Goal: Task Accomplishment & Management: Use online tool/utility

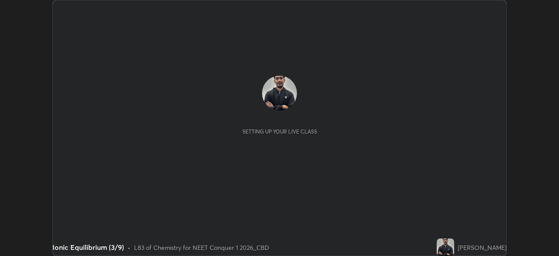
scroll to position [256, 559]
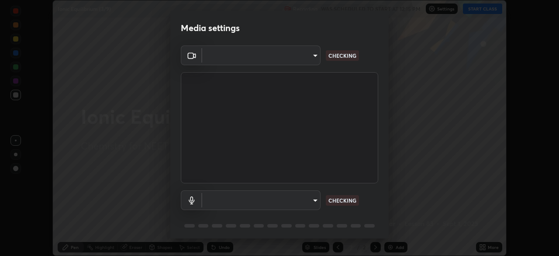
type input "ad6597066c7fc2f7d8a9df135791801f2c5e1b342417c3fbae4c684dc851fcd2"
type input "6ab8ed796a2868693025478938aaf2bfad3f436a4b9960ae89133d521e73fc28"
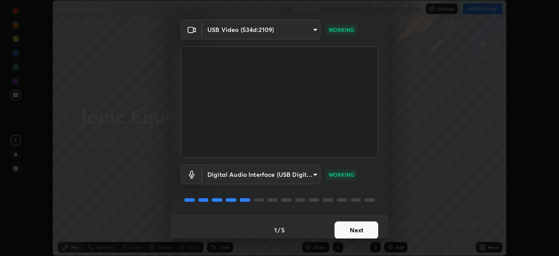
scroll to position [31, 0]
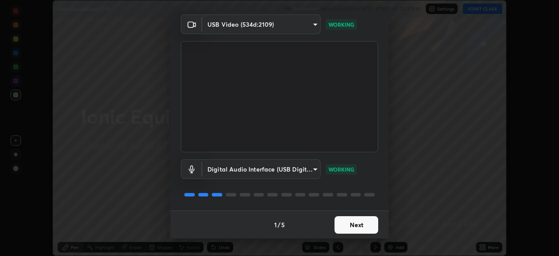
click at [348, 224] on button "Next" at bounding box center [357, 224] width 44 height 17
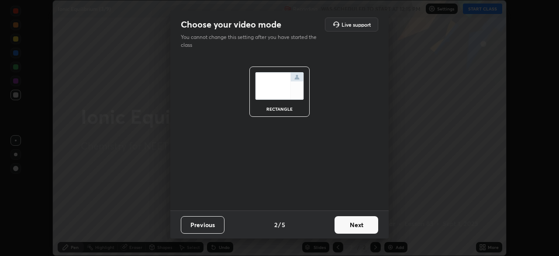
click at [346, 227] on button "Next" at bounding box center [357, 224] width 44 height 17
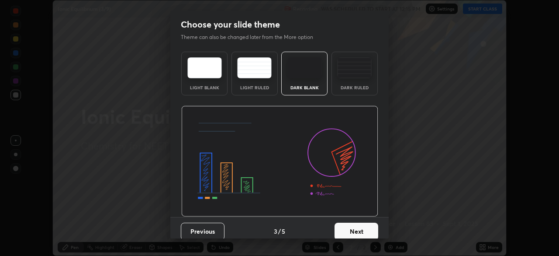
click at [347, 226] on button "Next" at bounding box center [357, 230] width 44 height 17
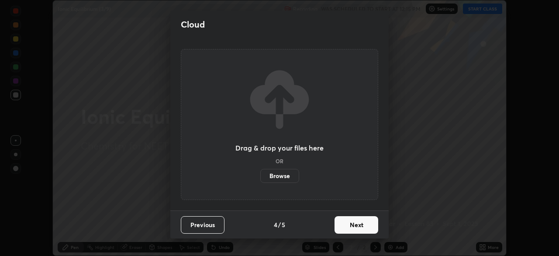
click at [345, 226] on button "Next" at bounding box center [357, 224] width 44 height 17
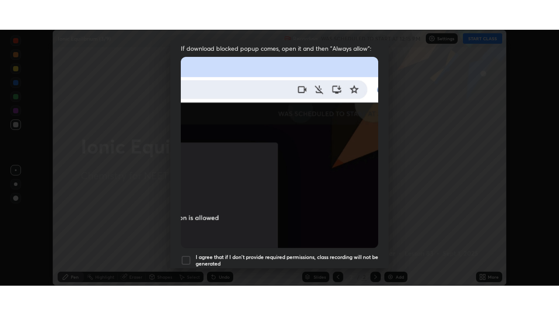
scroll to position [209, 0]
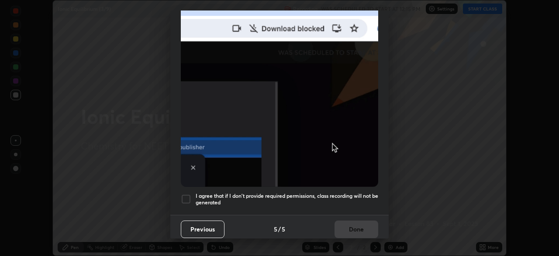
click at [232, 192] on h5 "I agree that if I don't provide required permissions, class recording will not …" at bounding box center [287, 199] width 183 height 14
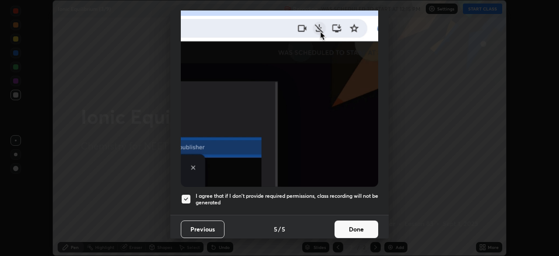
click at [359, 225] on button "Done" at bounding box center [357, 228] width 44 height 17
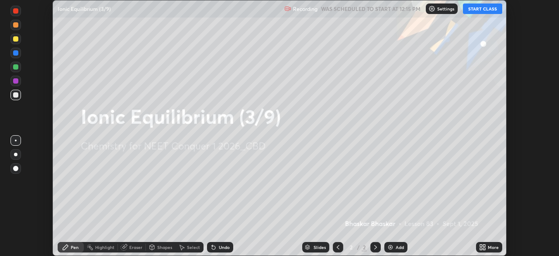
click at [395, 246] on div "Add" at bounding box center [395, 247] width 23 height 10
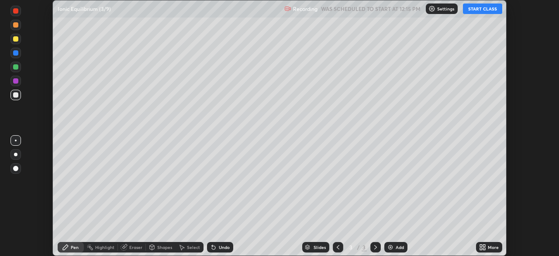
click at [490, 245] on div "More" at bounding box center [493, 247] width 11 height 4
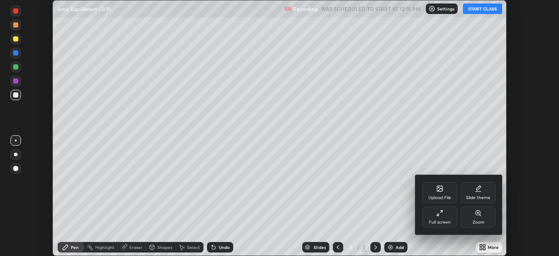
click at [445, 218] on div "Full screen" at bounding box center [440, 216] width 35 height 21
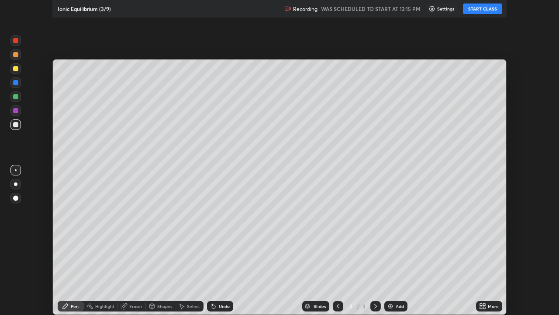
scroll to position [315, 559]
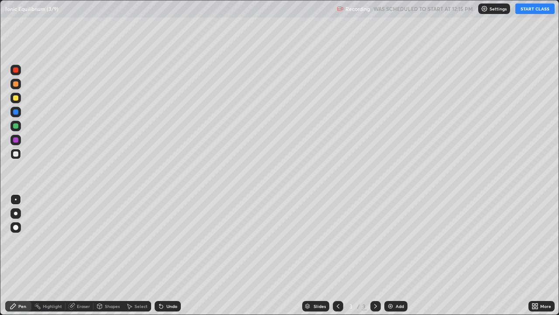
click at [536, 12] on button "START CLASS" at bounding box center [535, 8] width 39 height 10
click at [20, 211] on div at bounding box center [15, 213] width 10 height 10
click at [171, 255] on div "Undo" at bounding box center [171, 306] width 11 height 4
click at [175, 255] on div "Undo" at bounding box center [171, 306] width 11 height 4
click at [177, 255] on div "Undo" at bounding box center [168, 306] width 26 height 10
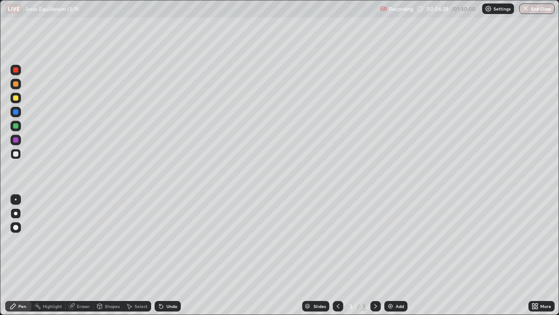
click at [396, 255] on div "Add" at bounding box center [400, 306] width 8 height 4
click at [172, 255] on div "Undo" at bounding box center [171, 306] width 11 height 4
click at [175, 255] on div "Undo" at bounding box center [171, 306] width 11 height 4
click at [87, 255] on div "Eraser" at bounding box center [83, 306] width 13 height 4
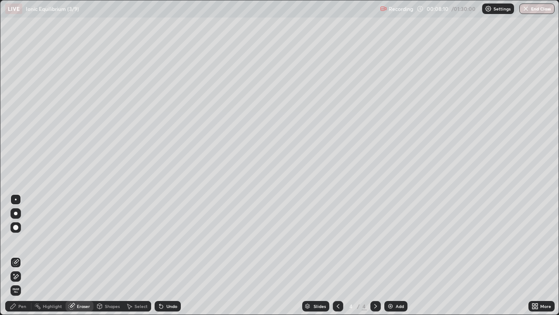
click at [85, 255] on div "Eraser" at bounding box center [83, 306] width 13 height 4
click at [24, 255] on div "Pen" at bounding box center [22, 306] width 8 height 4
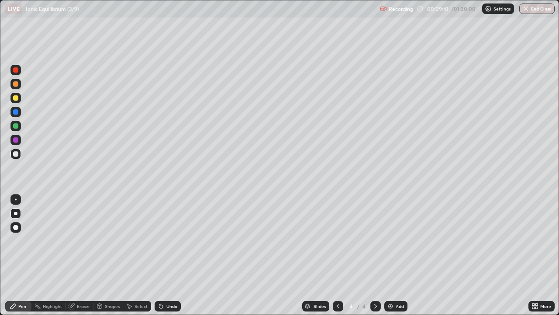
click at [402, 255] on div "Add" at bounding box center [395, 306] width 23 height 10
click at [19, 98] on div at bounding box center [15, 98] width 10 height 10
click at [19, 154] on div at bounding box center [15, 154] width 10 height 10
click at [342, 255] on div at bounding box center [338, 306] width 10 height 10
click at [375, 255] on icon at bounding box center [375, 306] width 3 height 4
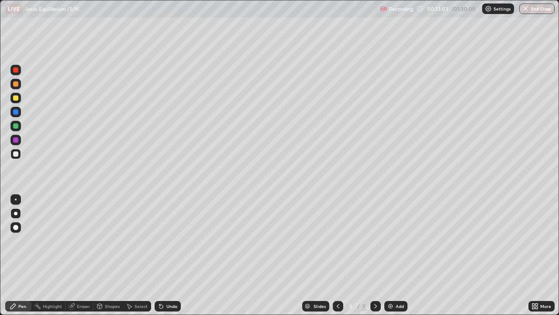
click at [337, 255] on icon at bounding box center [338, 305] width 7 height 7
click at [374, 255] on icon at bounding box center [375, 305] width 7 height 7
click at [393, 255] on img at bounding box center [390, 305] width 7 height 7
click at [373, 255] on icon at bounding box center [375, 305] width 7 height 7
click at [374, 255] on icon at bounding box center [375, 305] width 7 height 7
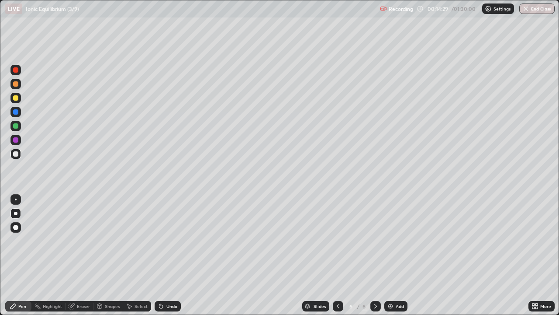
click at [337, 255] on icon at bounding box center [338, 305] width 7 height 7
click at [398, 255] on div "Add" at bounding box center [400, 306] width 8 height 4
click at [169, 255] on div "Undo" at bounding box center [171, 306] width 11 height 4
click at [336, 255] on icon at bounding box center [338, 305] width 7 height 7
click at [375, 255] on icon at bounding box center [375, 305] width 7 height 7
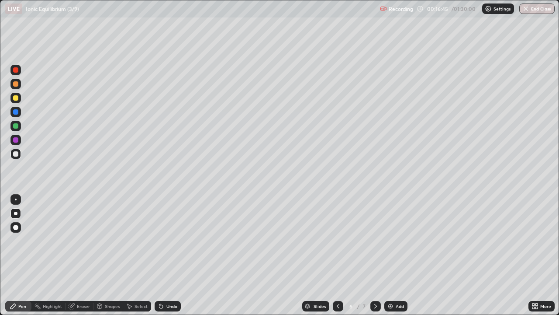
click at [337, 255] on icon at bounding box center [338, 305] width 7 height 7
click at [374, 255] on icon at bounding box center [375, 305] width 7 height 7
click at [173, 255] on div "Undo" at bounding box center [171, 306] width 11 height 4
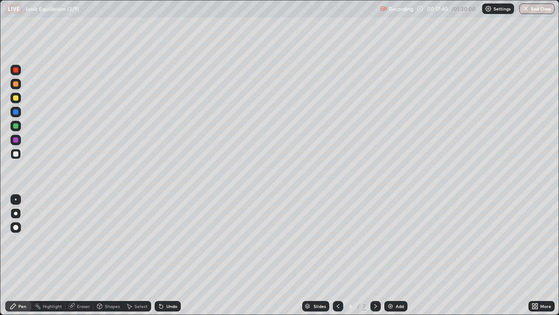
click at [173, 255] on div "Undo" at bounding box center [171, 306] width 11 height 4
click at [172, 255] on div "Undo" at bounding box center [171, 306] width 11 height 4
click at [171, 255] on div "Undo" at bounding box center [171, 306] width 11 height 4
click at [170, 255] on div "Undo" at bounding box center [171, 306] width 11 height 4
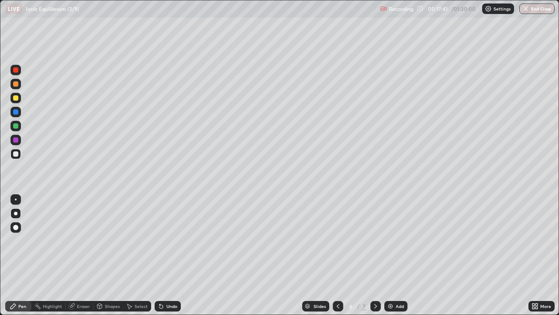
click at [170, 255] on div "Undo" at bounding box center [171, 306] width 11 height 4
click at [171, 255] on div "Undo" at bounding box center [171, 306] width 11 height 4
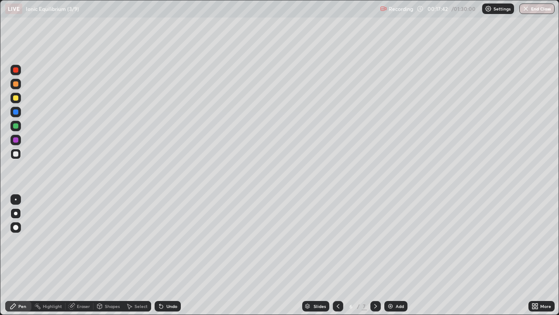
click at [171, 255] on div "Undo" at bounding box center [171, 306] width 11 height 4
click at [172, 255] on div "Undo" at bounding box center [171, 306] width 11 height 4
click at [168, 255] on div "Undo" at bounding box center [171, 306] width 11 height 4
click at [337, 255] on icon at bounding box center [338, 305] width 7 height 7
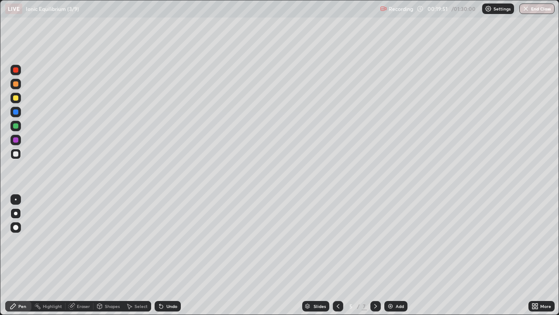
click at [374, 255] on icon at bounding box center [375, 305] width 7 height 7
click at [90, 255] on div "Eraser" at bounding box center [80, 306] width 28 height 10
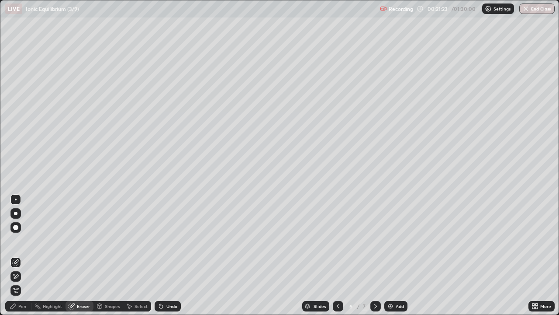
click at [18, 255] on div "Pen" at bounding box center [22, 306] width 8 height 4
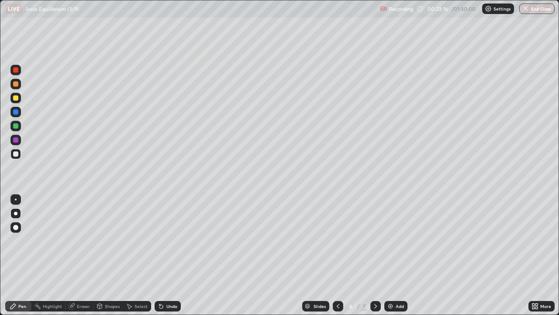
click at [340, 255] on icon at bounding box center [338, 305] width 7 height 7
click at [337, 255] on icon at bounding box center [338, 305] width 7 height 7
click at [372, 255] on icon at bounding box center [375, 305] width 7 height 7
click at [371, 255] on div at bounding box center [376, 306] width 10 height 10
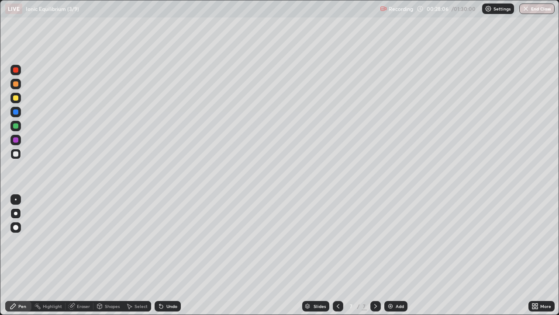
click at [371, 255] on div at bounding box center [376, 306] width 10 height 10
click at [389, 255] on div "Add" at bounding box center [395, 306] width 23 height 10
click at [172, 255] on div "Undo" at bounding box center [171, 306] width 11 height 4
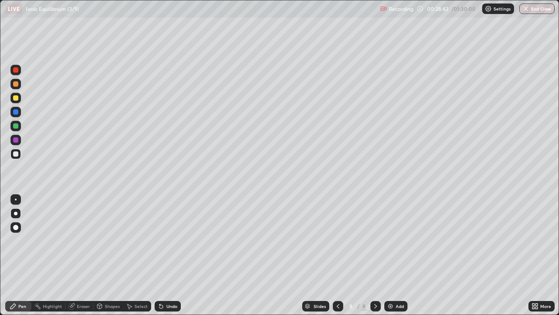
click at [173, 255] on div "Undo" at bounding box center [171, 306] width 11 height 4
click at [20, 99] on div at bounding box center [15, 98] width 10 height 10
click at [16, 156] on div at bounding box center [15, 153] width 5 height 5
click at [396, 255] on div "Add" at bounding box center [400, 306] width 8 height 4
click at [336, 255] on icon at bounding box center [338, 305] width 7 height 7
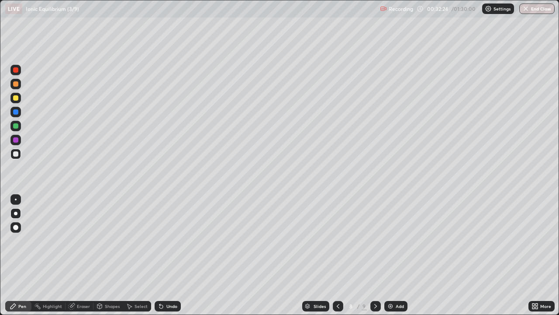
click at [374, 255] on icon at bounding box center [375, 305] width 7 height 7
click at [81, 255] on div "Eraser" at bounding box center [83, 306] width 13 height 4
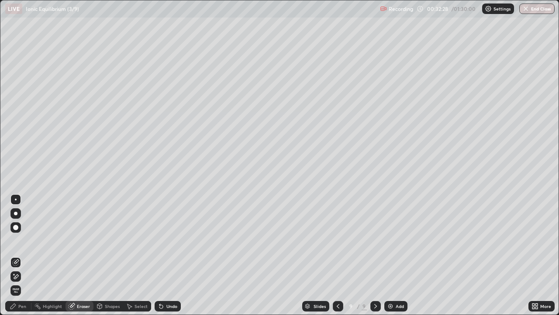
click at [21, 255] on div "Pen" at bounding box center [22, 306] width 8 height 4
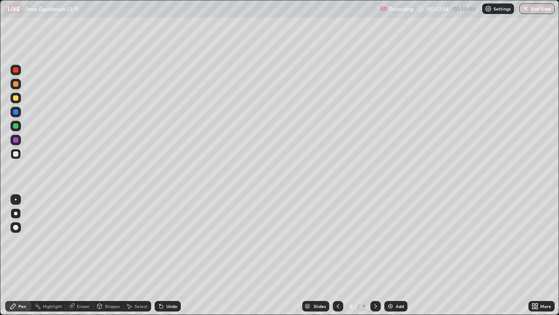
click at [80, 255] on div "Eraser" at bounding box center [83, 306] width 13 height 4
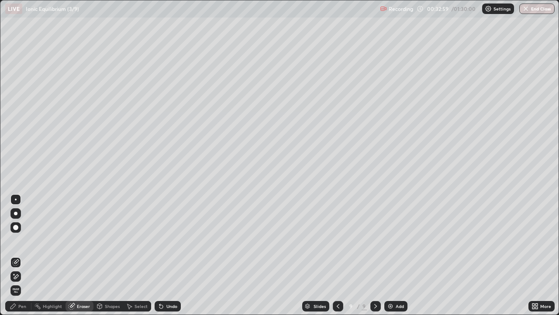
click at [14, 255] on icon at bounding box center [13, 305] width 7 height 7
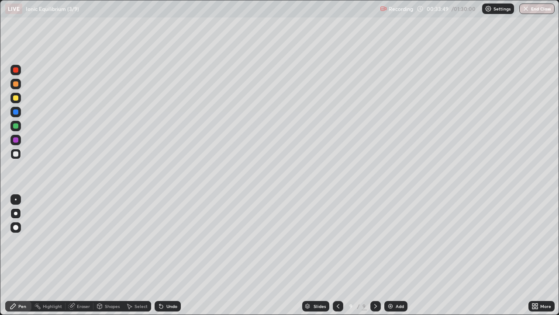
click at [338, 255] on icon at bounding box center [338, 305] width 7 height 7
click at [333, 255] on div at bounding box center [338, 306] width 10 height 10
click at [374, 255] on icon at bounding box center [375, 305] width 7 height 7
click at [396, 255] on div "Add" at bounding box center [400, 306] width 8 height 4
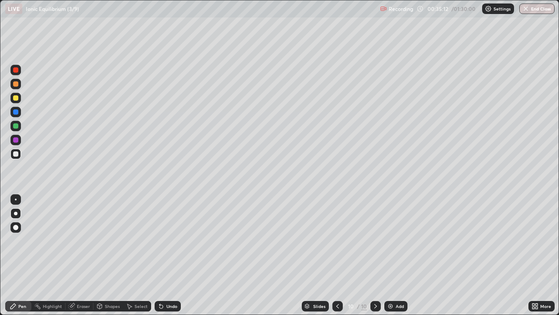
click at [336, 255] on div at bounding box center [338, 306] width 10 height 10
click at [376, 255] on icon at bounding box center [375, 306] width 3 height 4
click at [337, 255] on icon at bounding box center [337, 305] width 7 height 7
click at [378, 255] on icon at bounding box center [375, 305] width 7 height 7
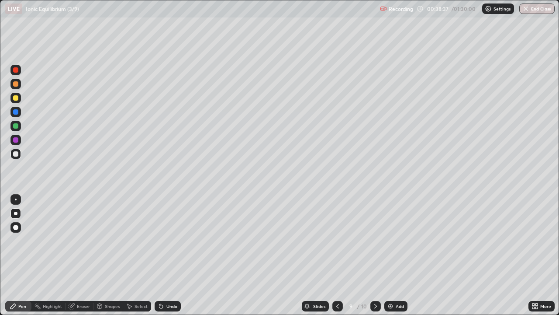
click at [17, 152] on div at bounding box center [15, 153] width 5 height 5
click at [17, 125] on div at bounding box center [15, 125] width 5 height 5
click at [16, 154] on div at bounding box center [15, 153] width 5 height 5
click at [376, 255] on icon at bounding box center [375, 305] width 7 height 7
click at [340, 255] on div at bounding box center [338, 306] width 10 height 10
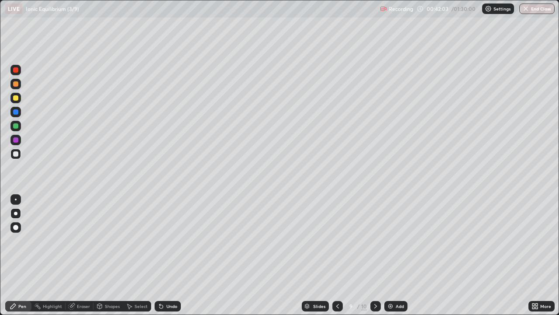
click at [375, 255] on icon at bounding box center [375, 305] width 7 height 7
click at [337, 255] on icon at bounding box center [337, 305] width 7 height 7
click at [375, 255] on icon at bounding box center [375, 305] width 7 height 7
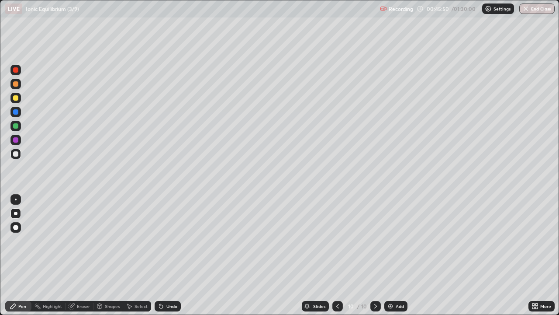
click at [392, 255] on img at bounding box center [390, 305] width 7 height 7
click at [17, 99] on div at bounding box center [15, 97] width 5 height 5
click at [396, 255] on div "Add" at bounding box center [400, 306] width 8 height 4
click at [19, 152] on div at bounding box center [15, 154] width 10 height 10
click at [400, 255] on div "Add" at bounding box center [400, 306] width 8 height 4
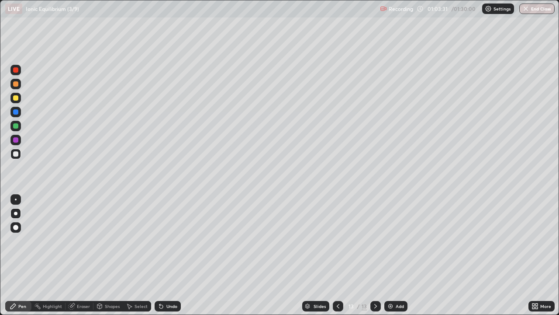
click at [395, 255] on div "Add" at bounding box center [395, 306] width 23 height 10
click at [172, 255] on div "Undo" at bounding box center [171, 306] width 11 height 4
click at [174, 255] on div "Undo" at bounding box center [168, 306] width 26 height 10
click at [173, 255] on div "Undo" at bounding box center [168, 306] width 26 height 10
click at [19, 111] on div at bounding box center [15, 112] width 10 height 10
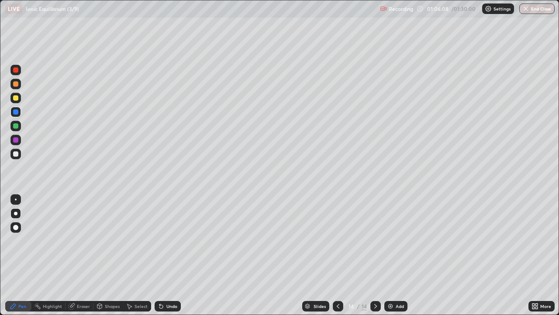
click at [18, 99] on div at bounding box center [15, 97] width 5 height 5
click at [15, 126] on div at bounding box center [15, 125] width 5 height 5
click at [16, 112] on div at bounding box center [15, 111] width 5 height 5
click at [15, 98] on div at bounding box center [15, 97] width 5 height 5
click at [15, 84] on div at bounding box center [15, 83] width 5 height 5
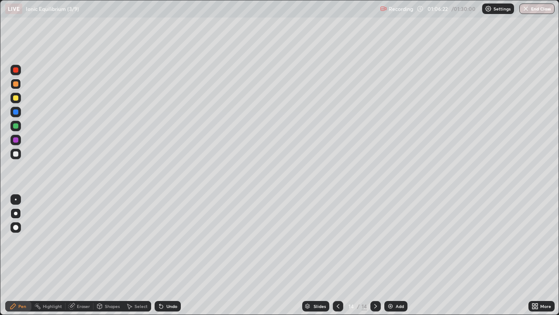
click at [78, 255] on div "Eraser" at bounding box center [83, 306] width 13 height 4
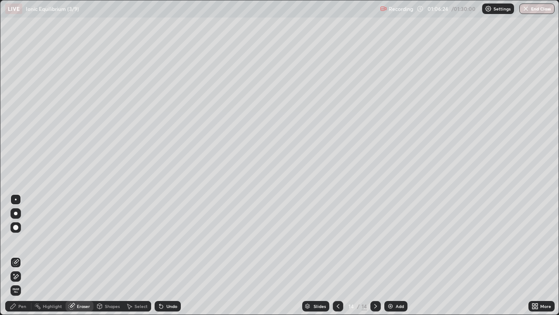
click at [16, 255] on icon at bounding box center [13, 305] width 7 height 7
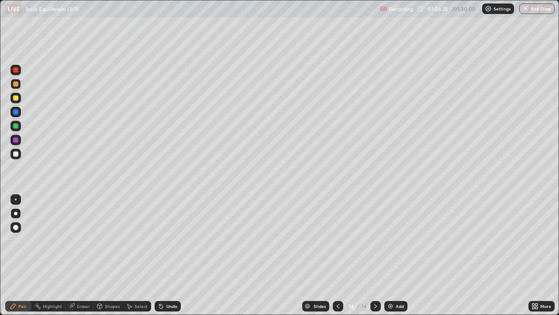
click at [21, 153] on div at bounding box center [15, 154] width 10 height 10
click at [16, 84] on div at bounding box center [15, 83] width 5 height 5
click at [14, 149] on div at bounding box center [15, 154] width 10 height 10
click at [391, 255] on img at bounding box center [390, 305] width 7 height 7
click at [401, 255] on div "Add" at bounding box center [400, 306] width 8 height 4
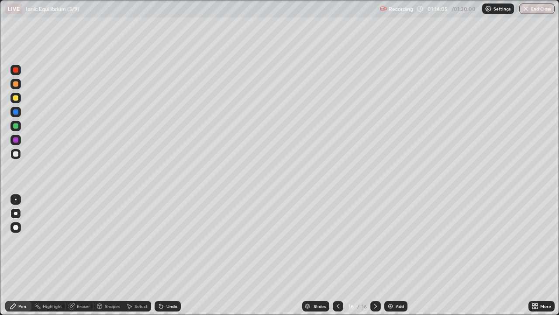
click at [171, 255] on div "Undo" at bounding box center [171, 306] width 11 height 4
click at [174, 255] on div "Undo" at bounding box center [171, 306] width 11 height 4
click at [171, 255] on div "Undo" at bounding box center [171, 306] width 11 height 4
click at [169, 255] on div "Undo" at bounding box center [171, 306] width 11 height 4
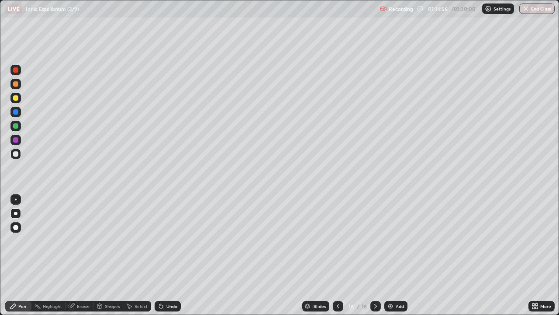
click at [21, 100] on div at bounding box center [15, 98] width 10 height 10
click at [397, 255] on div "Add" at bounding box center [395, 306] width 23 height 10
click at [337, 255] on icon at bounding box center [338, 305] width 7 height 7
click at [374, 255] on icon at bounding box center [375, 305] width 7 height 7
click at [16, 152] on div at bounding box center [15, 153] width 5 height 5
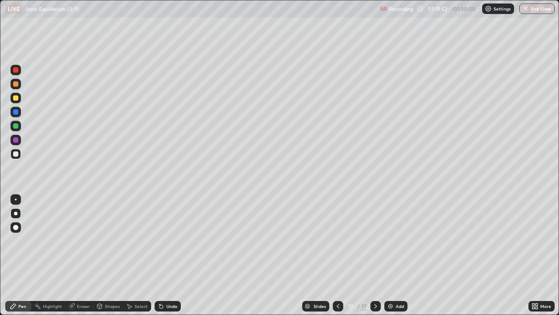
click at [396, 255] on div "Add" at bounding box center [400, 306] width 8 height 4
click at [166, 255] on div "Undo" at bounding box center [171, 306] width 11 height 4
click at [338, 255] on icon at bounding box center [338, 305] width 7 height 7
click at [336, 255] on icon at bounding box center [338, 305] width 7 height 7
click at [371, 255] on div at bounding box center [376, 306] width 10 height 10
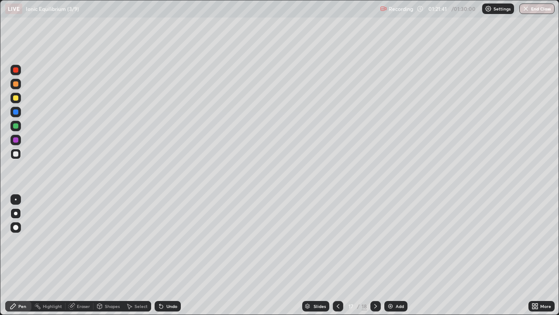
click at [371, 255] on div at bounding box center [376, 306] width 10 height 10
click at [396, 255] on div "Add" at bounding box center [400, 306] width 8 height 4
click at [337, 255] on icon at bounding box center [338, 305] width 7 height 7
click at [375, 255] on icon at bounding box center [375, 305] width 7 height 7
click at [170, 255] on div "Undo" at bounding box center [171, 306] width 11 height 4
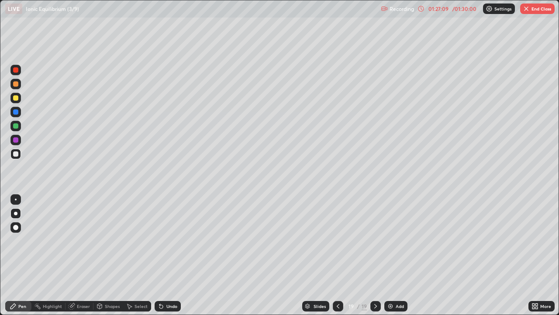
click at [171, 255] on div "Undo" at bounding box center [171, 306] width 11 height 4
click at [172, 255] on div "Undo" at bounding box center [171, 306] width 11 height 4
click at [546, 10] on button "End Class" at bounding box center [537, 8] width 35 height 10
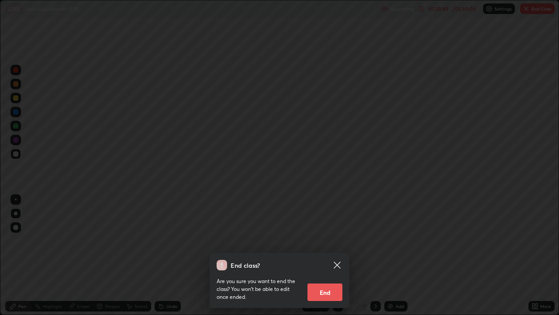
click at [333, 255] on button "End" at bounding box center [325, 291] width 35 height 17
